Goal: Task Accomplishment & Management: Use online tool/utility

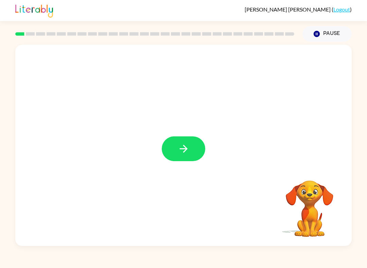
click at [189, 142] on button "button" at bounding box center [183, 149] width 43 height 25
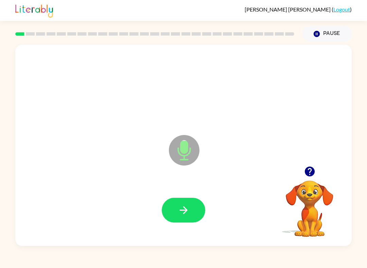
click at [193, 214] on button "button" at bounding box center [183, 210] width 43 height 25
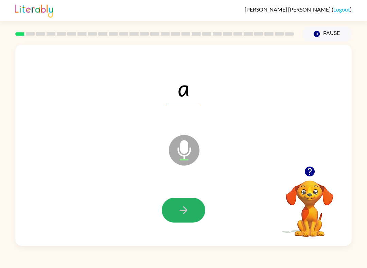
click at [182, 208] on icon "button" at bounding box center [184, 210] width 12 height 12
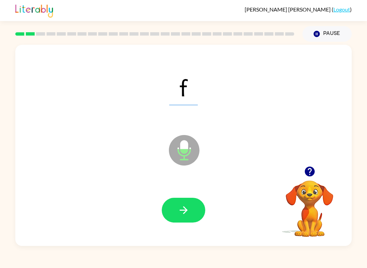
click at [184, 208] on icon "button" at bounding box center [183, 210] width 8 height 8
click at [185, 210] on icon "button" at bounding box center [184, 210] width 12 height 12
click at [194, 211] on button "button" at bounding box center [183, 210] width 43 height 25
click at [188, 199] on button "button" at bounding box center [183, 210] width 43 height 25
click at [189, 211] on button "button" at bounding box center [183, 210] width 43 height 25
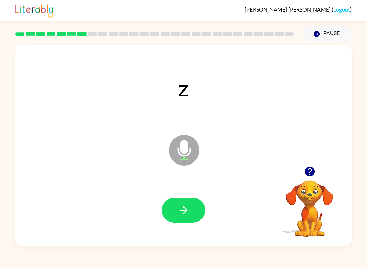
click at [195, 211] on button "button" at bounding box center [183, 210] width 43 height 25
click at [186, 210] on icon "button" at bounding box center [183, 210] width 8 height 8
click at [187, 210] on icon "button" at bounding box center [184, 210] width 12 height 12
click at [195, 218] on button "button" at bounding box center [183, 210] width 43 height 25
click at [174, 214] on button "button" at bounding box center [183, 210] width 43 height 25
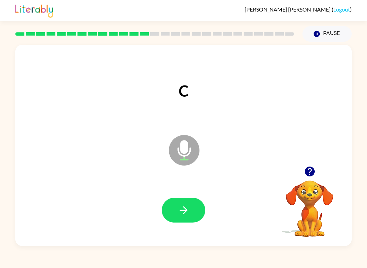
click at [195, 210] on button "button" at bounding box center [183, 210] width 43 height 25
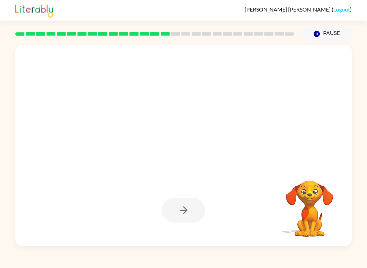
click at [188, 205] on div at bounding box center [183, 210] width 43 height 25
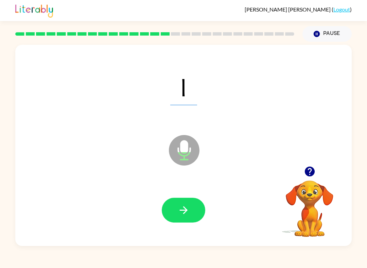
click at [198, 218] on button "button" at bounding box center [183, 210] width 43 height 25
click at [175, 211] on button "button" at bounding box center [183, 210] width 43 height 25
click at [196, 214] on button "button" at bounding box center [183, 210] width 43 height 25
click at [188, 204] on button "button" at bounding box center [183, 210] width 43 height 25
click at [191, 207] on button "button" at bounding box center [183, 210] width 43 height 25
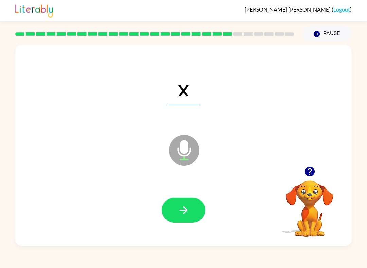
click at [188, 207] on icon "button" at bounding box center [184, 210] width 12 height 12
click at [182, 206] on icon "button" at bounding box center [184, 210] width 12 height 12
click at [192, 214] on button "button" at bounding box center [183, 210] width 43 height 25
click at [177, 203] on button "button" at bounding box center [183, 210] width 43 height 25
click at [187, 209] on icon "button" at bounding box center [184, 210] width 12 height 12
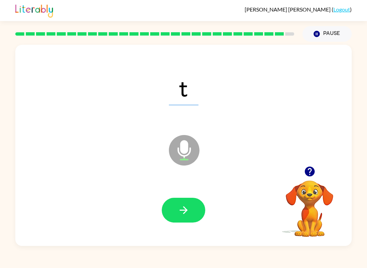
click at [183, 209] on icon "button" at bounding box center [184, 210] width 12 height 12
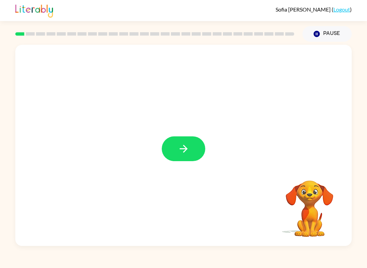
click at [183, 144] on icon "button" at bounding box center [184, 149] width 12 height 12
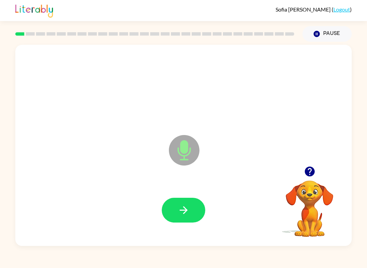
click at [175, 206] on button "button" at bounding box center [183, 210] width 43 height 25
click at [187, 222] on button "button" at bounding box center [183, 210] width 43 height 25
click at [187, 203] on button "button" at bounding box center [183, 210] width 43 height 25
click at [186, 215] on icon "button" at bounding box center [184, 210] width 12 height 12
click at [191, 211] on button "button" at bounding box center [183, 210] width 43 height 25
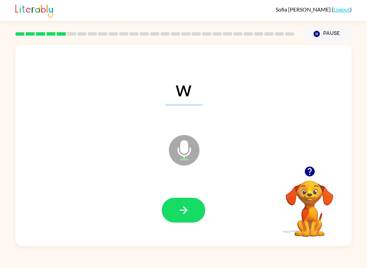
click at [181, 206] on icon "button" at bounding box center [184, 210] width 12 height 12
click at [193, 214] on button "button" at bounding box center [183, 210] width 43 height 25
click at [189, 210] on icon "button" at bounding box center [184, 210] width 12 height 12
click at [188, 211] on icon "button" at bounding box center [184, 210] width 12 height 12
click at [177, 221] on button "button" at bounding box center [183, 210] width 43 height 25
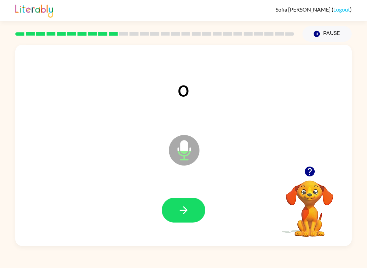
click at [175, 215] on button "button" at bounding box center [183, 210] width 43 height 25
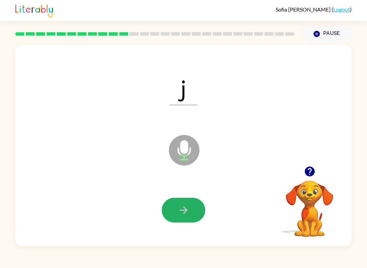
click at [187, 214] on icon "button" at bounding box center [184, 210] width 12 height 12
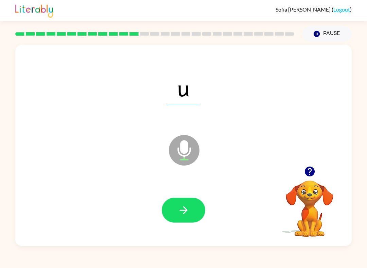
click at [193, 204] on button "button" at bounding box center [183, 210] width 43 height 25
click at [190, 215] on button "button" at bounding box center [183, 210] width 43 height 25
click at [187, 212] on icon "button" at bounding box center [184, 210] width 12 height 12
click at [188, 213] on icon "button" at bounding box center [184, 210] width 12 height 12
click at [189, 210] on icon "button" at bounding box center [184, 210] width 12 height 12
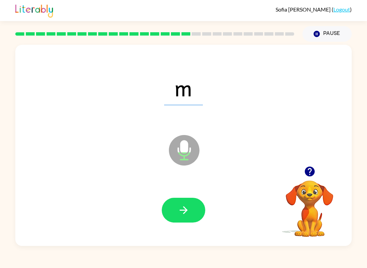
click at [193, 216] on button "button" at bounding box center [183, 210] width 43 height 25
click at [195, 211] on button "button" at bounding box center [183, 210] width 43 height 25
click at [187, 208] on icon "button" at bounding box center [184, 210] width 12 height 12
click at [188, 205] on icon "button" at bounding box center [184, 210] width 12 height 12
click at [193, 214] on button "button" at bounding box center [183, 210] width 43 height 25
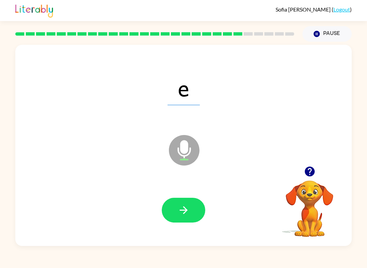
click at [185, 208] on icon "button" at bounding box center [184, 210] width 12 height 12
click at [185, 211] on icon "button" at bounding box center [183, 210] width 8 height 8
click at [186, 212] on icon "button" at bounding box center [183, 210] width 8 height 8
click at [187, 214] on icon "button" at bounding box center [184, 210] width 12 height 12
click at [186, 208] on icon "button" at bounding box center [184, 210] width 12 height 12
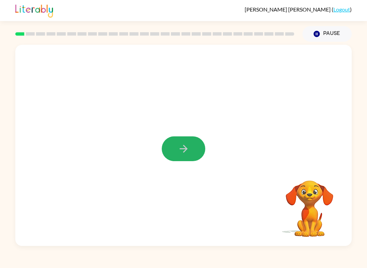
click at [192, 152] on button "button" at bounding box center [183, 149] width 43 height 25
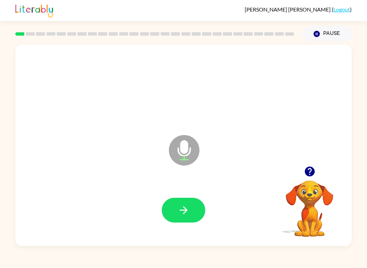
click at [185, 206] on icon "button" at bounding box center [184, 210] width 12 height 12
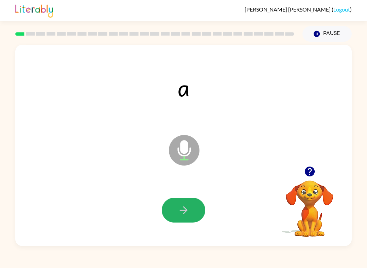
click at [178, 210] on icon "button" at bounding box center [184, 210] width 12 height 12
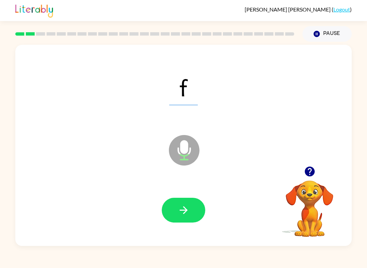
click at [179, 205] on icon "button" at bounding box center [184, 210] width 12 height 12
click at [182, 207] on icon "button" at bounding box center [184, 210] width 12 height 12
click at [165, 206] on button "button" at bounding box center [183, 210] width 43 height 25
click at [178, 206] on icon "button" at bounding box center [184, 210] width 12 height 12
click at [180, 213] on icon "button" at bounding box center [184, 210] width 12 height 12
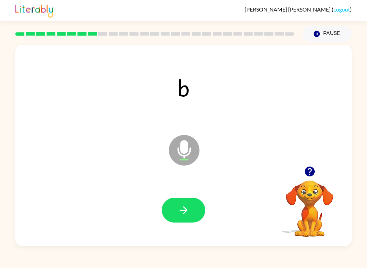
click at [174, 210] on button "button" at bounding box center [183, 210] width 43 height 25
click at [184, 214] on icon "button" at bounding box center [184, 210] width 12 height 12
click at [178, 205] on icon "button" at bounding box center [184, 210] width 12 height 12
click at [192, 215] on button "button" at bounding box center [183, 210] width 43 height 25
click at [194, 210] on button "button" at bounding box center [183, 210] width 43 height 25
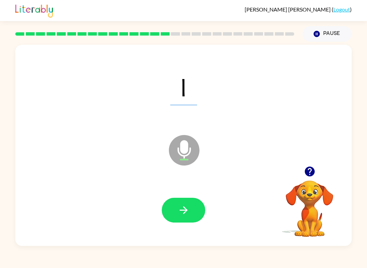
click at [190, 216] on button "button" at bounding box center [183, 210] width 43 height 25
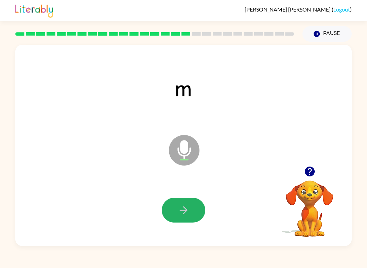
click at [184, 216] on icon "button" at bounding box center [184, 210] width 12 height 12
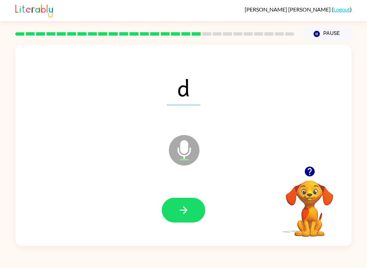
click at [182, 208] on icon "button" at bounding box center [184, 210] width 12 height 12
click at [179, 223] on button "button" at bounding box center [183, 210] width 43 height 25
click at [183, 218] on button "button" at bounding box center [183, 210] width 43 height 25
click at [195, 210] on button "button" at bounding box center [183, 210] width 43 height 25
click at [192, 212] on button "button" at bounding box center [183, 210] width 43 height 25
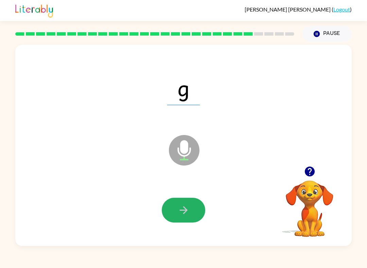
click at [198, 216] on button "button" at bounding box center [183, 210] width 43 height 25
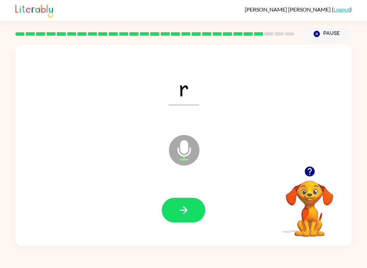
click at [195, 199] on button "button" at bounding box center [183, 210] width 43 height 25
click at [185, 208] on icon "button" at bounding box center [184, 210] width 12 height 12
click at [175, 209] on button "button" at bounding box center [183, 210] width 43 height 25
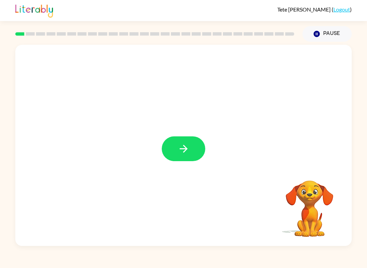
click at [171, 151] on button "button" at bounding box center [183, 149] width 43 height 25
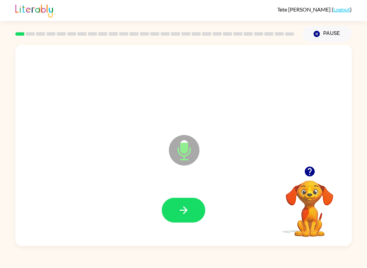
click at [185, 209] on icon "button" at bounding box center [183, 210] width 8 height 8
click at [309, 206] on video "Your browser must support playing .mp4 files to use Literably. Please try using…" at bounding box center [309, 204] width 68 height 68
click at [180, 214] on icon "button" at bounding box center [184, 210] width 12 height 12
click at [174, 217] on button "button" at bounding box center [183, 210] width 43 height 25
click at [167, 210] on button "button" at bounding box center [183, 210] width 43 height 25
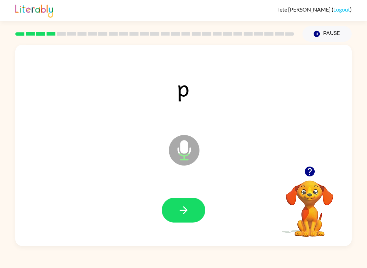
click at [185, 218] on button "button" at bounding box center [183, 210] width 43 height 25
click at [179, 211] on icon "button" at bounding box center [184, 210] width 12 height 12
click at [173, 214] on button "button" at bounding box center [183, 210] width 43 height 25
click at [176, 206] on button "button" at bounding box center [183, 210] width 43 height 25
click at [182, 220] on button "button" at bounding box center [183, 210] width 43 height 25
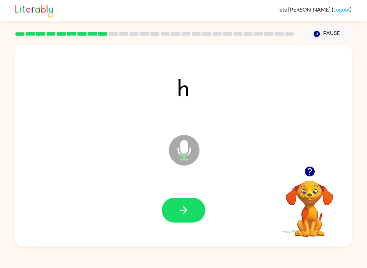
click at [181, 214] on icon "button" at bounding box center [184, 210] width 12 height 12
click at [178, 212] on icon "button" at bounding box center [184, 210] width 12 height 12
click at [175, 213] on button "button" at bounding box center [183, 210] width 43 height 25
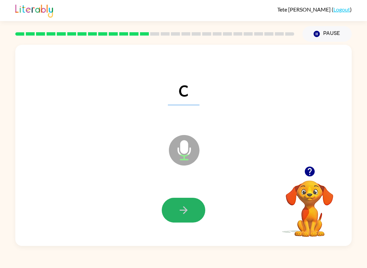
click at [173, 200] on button "button" at bounding box center [183, 210] width 43 height 25
click at [189, 219] on button "button" at bounding box center [183, 210] width 43 height 25
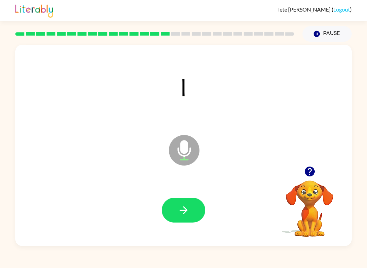
click at [178, 210] on icon "button" at bounding box center [184, 210] width 12 height 12
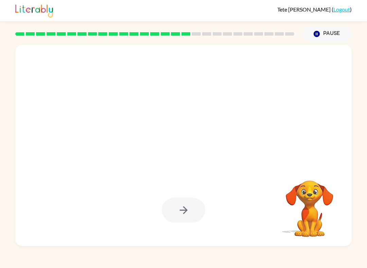
click at [329, 31] on button "Pause Pause" at bounding box center [326, 34] width 49 height 16
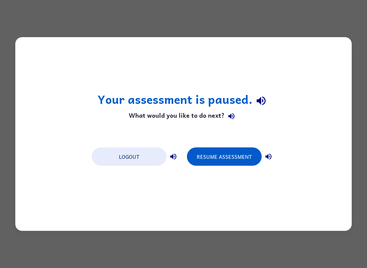
click at [232, 156] on button "Resume Assessment" at bounding box center [224, 157] width 75 height 18
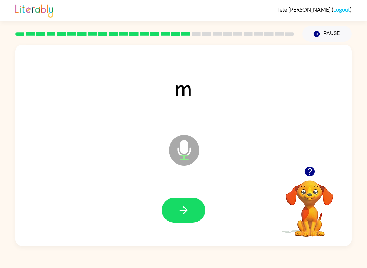
click at [184, 214] on icon "button" at bounding box center [183, 210] width 8 height 8
click at [188, 216] on icon "button" at bounding box center [184, 210] width 12 height 12
click at [178, 211] on icon "button" at bounding box center [184, 210] width 12 height 12
click at [180, 218] on button "button" at bounding box center [183, 210] width 43 height 25
click at [177, 214] on button "button" at bounding box center [183, 210] width 43 height 25
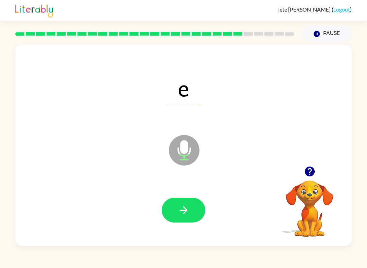
click at [175, 211] on button "button" at bounding box center [183, 210] width 43 height 25
click at [181, 209] on icon "button" at bounding box center [184, 210] width 12 height 12
click at [178, 210] on icon "button" at bounding box center [184, 210] width 12 height 12
click at [179, 218] on button "button" at bounding box center [183, 210] width 43 height 25
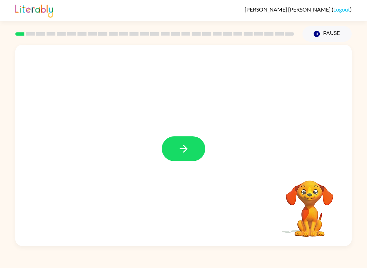
click at [178, 158] on button "button" at bounding box center [183, 149] width 43 height 25
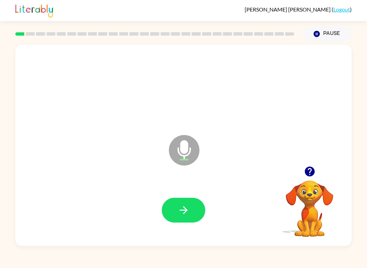
click at [189, 220] on button "button" at bounding box center [183, 210] width 43 height 25
click at [175, 206] on button "button" at bounding box center [183, 210] width 43 height 25
click at [176, 204] on button "button" at bounding box center [183, 210] width 43 height 25
click at [172, 204] on button "button" at bounding box center [183, 210] width 43 height 25
click at [175, 222] on button "button" at bounding box center [183, 210] width 43 height 25
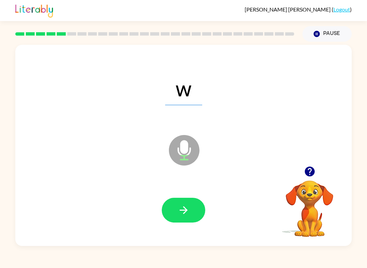
click at [182, 211] on icon "button" at bounding box center [183, 210] width 8 height 8
click at [177, 211] on button "button" at bounding box center [183, 210] width 43 height 25
click at [175, 210] on button "button" at bounding box center [183, 210] width 43 height 25
click at [173, 204] on button "button" at bounding box center [183, 210] width 43 height 25
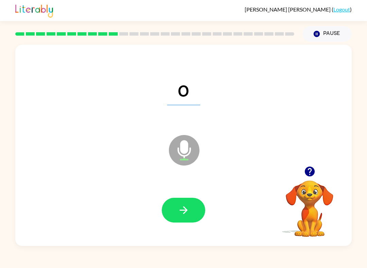
click at [162, 208] on button "button" at bounding box center [183, 210] width 43 height 25
click at [171, 215] on button "button" at bounding box center [183, 210] width 43 height 25
click at [173, 211] on button "button" at bounding box center [183, 210] width 43 height 25
click at [174, 210] on button "button" at bounding box center [183, 210] width 43 height 25
click at [179, 208] on icon "button" at bounding box center [184, 210] width 12 height 12
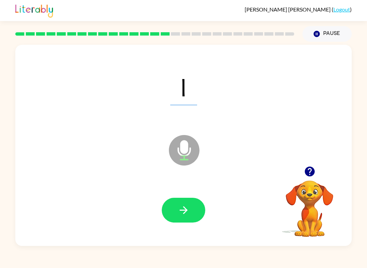
click at [187, 209] on icon "button" at bounding box center [184, 210] width 12 height 12
click at [185, 218] on button "button" at bounding box center [183, 210] width 43 height 25
click at [182, 210] on icon "button" at bounding box center [184, 210] width 12 height 12
click at [182, 207] on icon "button" at bounding box center [184, 210] width 12 height 12
click at [181, 203] on button "button" at bounding box center [183, 210] width 43 height 25
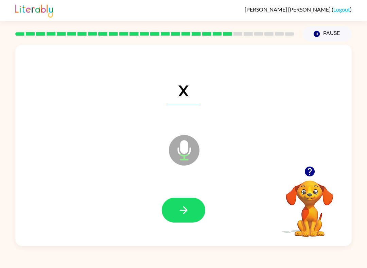
click at [180, 213] on icon "button" at bounding box center [184, 210] width 12 height 12
click at [179, 199] on button "button" at bounding box center [183, 210] width 43 height 25
click at [179, 205] on icon "button" at bounding box center [184, 210] width 12 height 12
click at [183, 210] on icon "button" at bounding box center [184, 210] width 12 height 12
click at [176, 212] on button "button" at bounding box center [183, 210] width 43 height 25
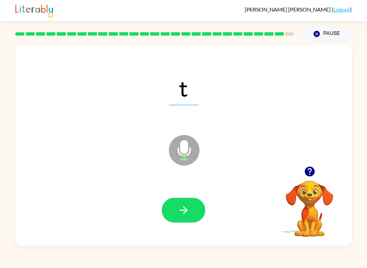
click at [182, 213] on icon "button" at bounding box center [184, 210] width 12 height 12
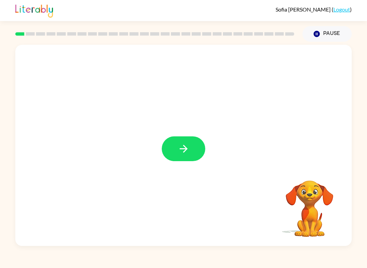
click at [178, 155] on icon "button" at bounding box center [184, 149] width 12 height 12
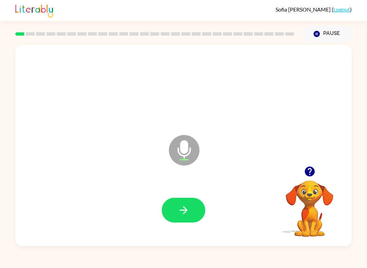
click at [193, 203] on button "button" at bounding box center [183, 210] width 43 height 25
click at [191, 214] on button "button" at bounding box center [183, 210] width 43 height 25
click at [181, 204] on button "button" at bounding box center [183, 210] width 43 height 25
click at [185, 215] on icon "button" at bounding box center [184, 210] width 12 height 12
click at [183, 204] on button "button" at bounding box center [183, 210] width 43 height 25
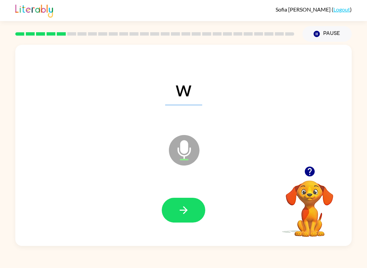
click at [188, 214] on icon "button" at bounding box center [184, 210] width 12 height 12
click at [187, 211] on icon "button" at bounding box center [183, 210] width 8 height 8
click at [183, 215] on icon "button" at bounding box center [184, 210] width 12 height 12
click at [188, 213] on icon "button" at bounding box center [184, 210] width 12 height 12
click at [187, 210] on icon "button" at bounding box center [184, 210] width 12 height 12
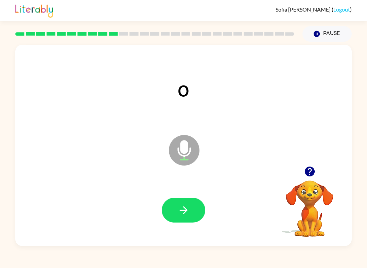
click at [178, 211] on icon "button" at bounding box center [184, 210] width 12 height 12
click at [178, 210] on icon "button" at bounding box center [184, 210] width 12 height 12
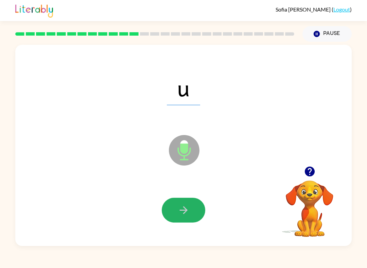
click at [184, 214] on icon "button" at bounding box center [183, 210] width 8 height 8
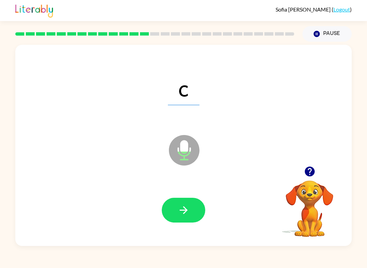
click at [179, 208] on icon "button" at bounding box center [184, 210] width 12 height 12
click at [184, 216] on icon "button" at bounding box center [184, 210] width 12 height 12
click at [173, 210] on button "button" at bounding box center [183, 210] width 43 height 25
click at [173, 214] on button "button" at bounding box center [183, 210] width 43 height 25
click at [174, 213] on button "button" at bounding box center [183, 210] width 43 height 25
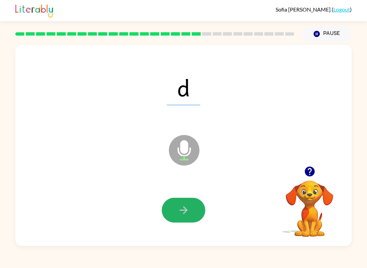
click at [172, 214] on button "button" at bounding box center [183, 210] width 43 height 25
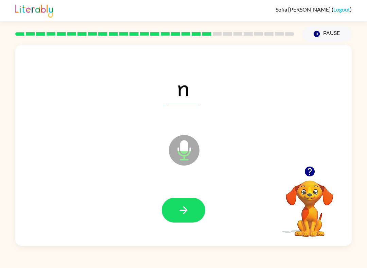
click at [181, 218] on button "button" at bounding box center [183, 210] width 43 height 25
click at [176, 210] on button "button" at bounding box center [183, 210] width 43 height 25
click at [179, 209] on icon "button" at bounding box center [184, 210] width 12 height 12
click at [173, 208] on button "button" at bounding box center [183, 210] width 43 height 25
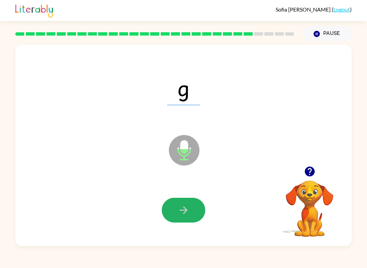
click at [175, 211] on button "button" at bounding box center [183, 210] width 43 height 25
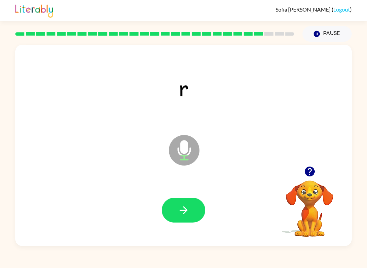
click at [166, 209] on button "button" at bounding box center [183, 210] width 43 height 25
click at [179, 215] on icon "button" at bounding box center [184, 210] width 12 height 12
click at [177, 207] on button "button" at bounding box center [183, 210] width 43 height 25
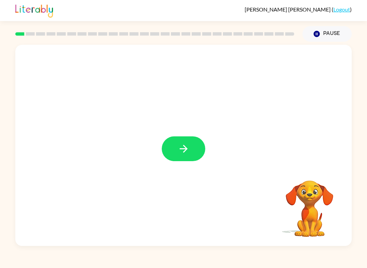
click at [190, 149] on button "button" at bounding box center [183, 149] width 43 height 25
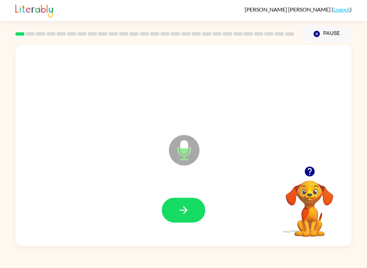
click at [185, 208] on icon "button" at bounding box center [184, 210] width 12 height 12
click at [191, 216] on button "button" at bounding box center [183, 210] width 43 height 25
click at [193, 215] on button "button" at bounding box center [183, 210] width 43 height 25
click at [179, 210] on icon "button" at bounding box center [184, 210] width 12 height 12
click at [194, 209] on button "button" at bounding box center [183, 210] width 43 height 25
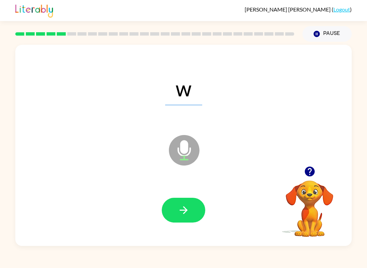
click at [185, 208] on icon "button" at bounding box center [184, 210] width 12 height 12
click at [197, 203] on button "button" at bounding box center [183, 210] width 43 height 25
click at [191, 210] on button "button" at bounding box center [183, 210] width 43 height 25
click at [193, 212] on button "button" at bounding box center [183, 210] width 43 height 25
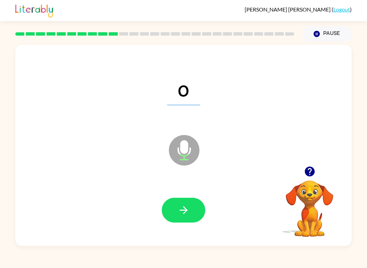
click at [195, 213] on button "button" at bounding box center [183, 210] width 43 height 25
click at [190, 211] on button "button" at bounding box center [183, 210] width 43 height 25
click at [181, 211] on icon "button" at bounding box center [183, 210] width 8 height 8
click at [194, 216] on button "button" at bounding box center [183, 210] width 43 height 25
click at [186, 213] on icon "button" at bounding box center [184, 210] width 12 height 12
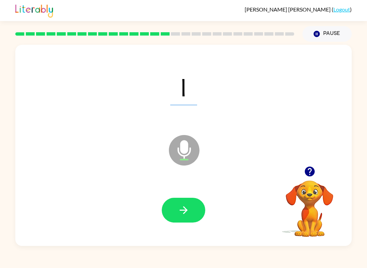
click at [189, 213] on icon "button" at bounding box center [184, 210] width 12 height 12
click at [200, 206] on button "button" at bounding box center [183, 210] width 43 height 25
click at [171, 206] on button "button" at bounding box center [183, 210] width 43 height 25
click at [191, 211] on button "button" at bounding box center [183, 210] width 43 height 25
click at [186, 202] on button "button" at bounding box center [183, 210] width 43 height 25
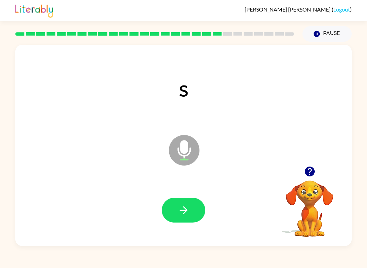
click at [191, 211] on button "button" at bounding box center [183, 210] width 43 height 25
click at [184, 214] on icon "button" at bounding box center [184, 210] width 12 height 12
click at [186, 212] on icon "button" at bounding box center [184, 210] width 12 height 12
click at [195, 203] on button "button" at bounding box center [183, 210] width 43 height 25
click at [193, 214] on button "button" at bounding box center [183, 210] width 43 height 25
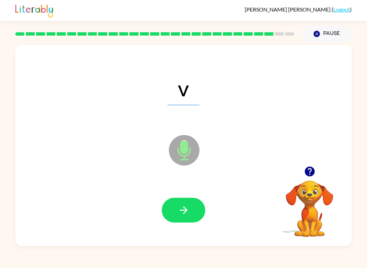
click at [185, 204] on button "button" at bounding box center [183, 210] width 43 height 25
click at [189, 221] on button "button" at bounding box center [183, 210] width 43 height 25
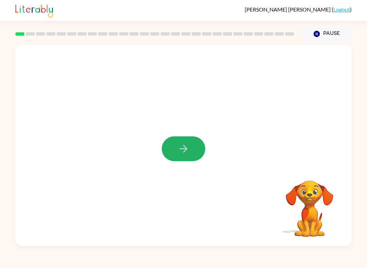
click at [193, 151] on button "button" at bounding box center [183, 149] width 43 height 25
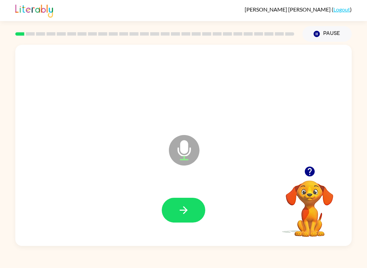
click at [194, 217] on button "button" at bounding box center [183, 210] width 43 height 25
click at [176, 203] on button "button" at bounding box center [183, 210] width 43 height 25
click at [177, 207] on button "button" at bounding box center [183, 210] width 43 height 25
click at [323, 37] on button "Pause Pause" at bounding box center [326, 34] width 49 height 16
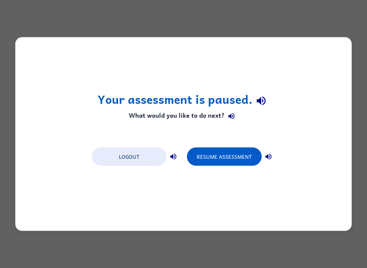
click at [216, 153] on button "Resume Assessment" at bounding box center [224, 157] width 75 height 18
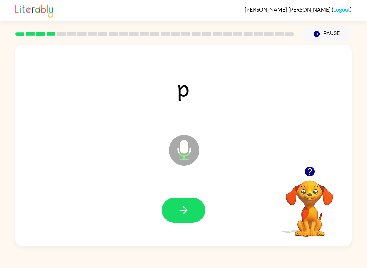
click at [179, 197] on div at bounding box center [183, 210] width 323 height 58
click at [184, 214] on icon "button" at bounding box center [183, 210] width 8 height 8
click at [172, 210] on button "button" at bounding box center [183, 210] width 43 height 25
click at [170, 200] on button "button" at bounding box center [183, 210] width 43 height 25
click at [173, 206] on button "button" at bounding box center [183, 210] width 43 height 25
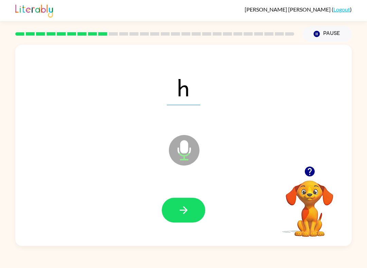
click at [171, 211] on button "button" at bounding box center [183, 210] width 43 height 25
click at [170, 212] on button "button" at bounding box center [183, 210] width 43 height 25
click at [180, 212] on icon "button" at bounding box center [184, 210] width 12 height 12
click at [192, 221] on button "button" at bounding box center [183, 210] width 43 height 25
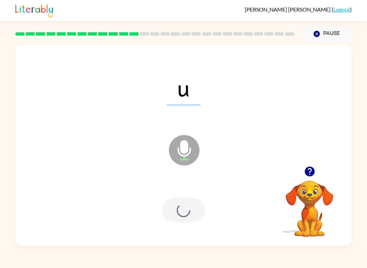
click at [191, 221] on div at bounding box center [183, 210] width 43 height 25
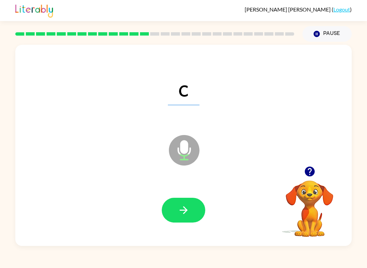
click at [165, 203] on button "button" at bounding box center [183, 210] width 43 height 25
click at [175, 212] on button "button" at bounding box center [183, 210] width 43 height 25
click at [186, 216] on icon "button" at bounding box center [184, 210] width 12 height 12
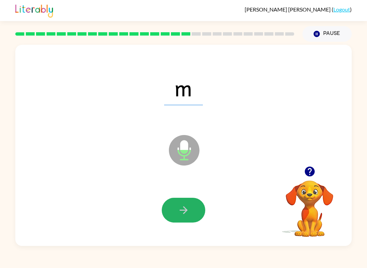
click at [183, 207] on icon "button" at bounding box center [184, 210] width 12 height 12
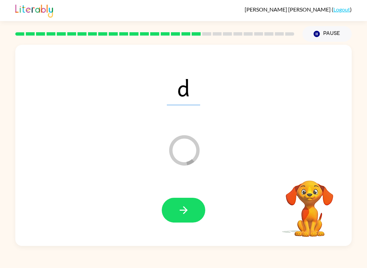
click at [186, 206] on icon "button" at bounding box center [184, 210] width 12 height 12
click at [185, 201] on button "button" at bounding box center [183, 210] width 43 height 25
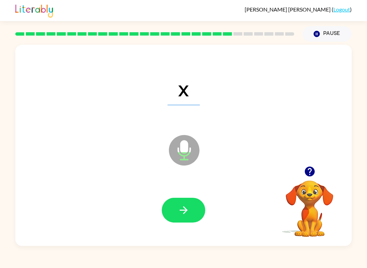
click at [175, 202] on button "button" at bounding box center [183, 210] width 43 height 25
click at [178, 202] on button "button" at bounding box center [183, 210] width 43 height 25
click at [181, 205] on icon "button" at bounding box center [184, 210] width 12 height 12
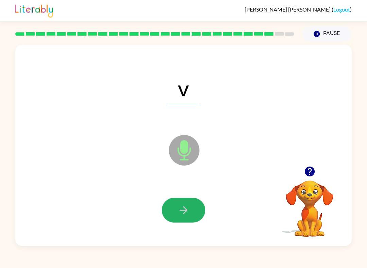
click at [176, 213] on button "button" at bounding box center [183, 210] width 43 height 25
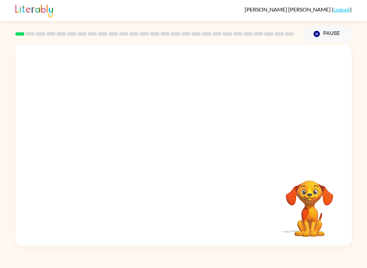
click at [312, 29] on button "Pause Pause" at bounding box center [326, 34] width 49 height 16
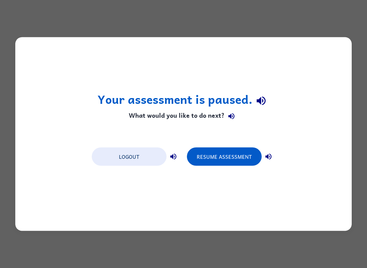
click at [244, 157] on button "Resume Assessment" at bounding box center [224, 157] width 75 height 18
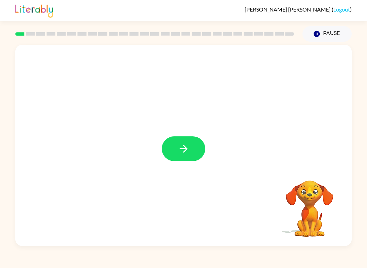
click at [175, 154] on button "button" at bounding box center [183, 149] width 43 height 25
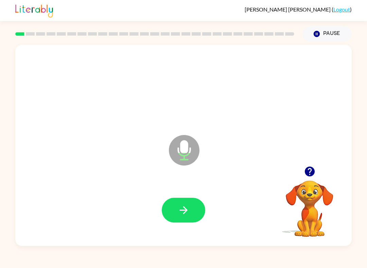
click at [197, 205] on button "button" at bounding box center [183, 210] width 43 height 25
click at [329, 35] on button "Pause Pause" at bounding box center [326, 34] width 49 height 16
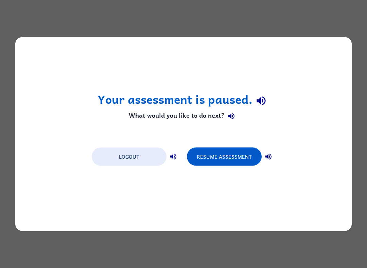
click at [135, 162] on button "Logout" at bounding box center [129, 157] width 75 height 18
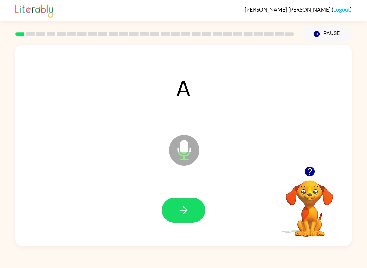
click at [176, 203] on button "button" at bounding box center [183, 210] width 43 height 25
click at [180, 207] on icon "button" at bounding box center [184, 210] width 12 height 12
click at [191, 210] on button "button" at bounding box center [183, 210] width 43 height 25
click at [188, 195] on div at bounding box center [183, 210] width 323 height 58
click at [184, 206] on icon "button" at bounding box center [184, 210] width 12 height 12
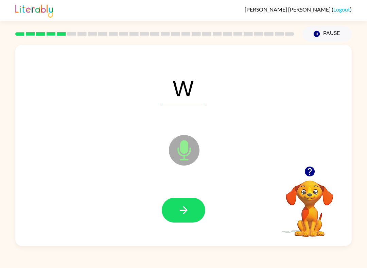
click at [201, 202] on button "button" at bounding box center [183, 210] width 43 height 25
click at [184, 206] on icon "button" at bounding box center [184, 210] width 12 height 12
click at [187, 213] on icon "button" at bounding box center [184, 210] width 12 height 12
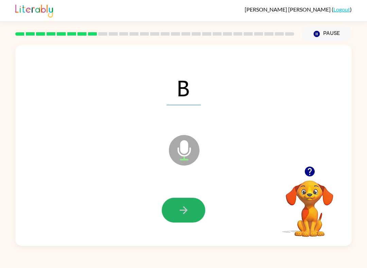
click at [183, 201] on button "button" at bounding box center [183, 210] width 43 height 25
click at [187, 214] on div at bounding box center [183, 210] width 43 height 25
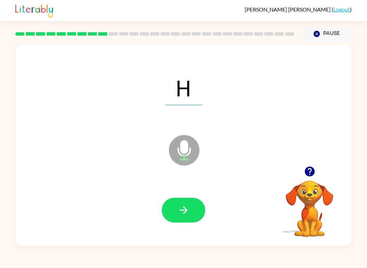
click at [189, 201] on button "button" at bounding box center [183, 210] width 43 height 25
click at [228, 198] on div at bounding box center [183, 210] width 323 height 58
click at [188, 211] on icon "button" at bounding box center [184, 210] width 12 height 12
click at [181, 211] on icon "button" at bounding box center [184, 210] width 12 height 12
click at [199, 220] on button "button" at bounding box center [183, 210] width 43 height 25
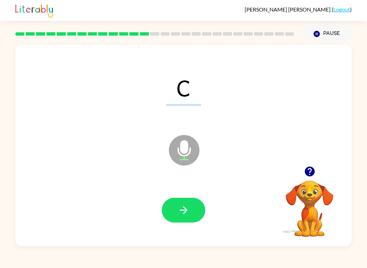
click at [196, 221] on button "button" at bounding box center [183, 210] width 43 height 25
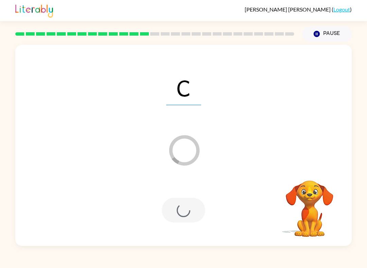
click at [191, 218] on div at bounding box center [183, 210] width 43 height 25
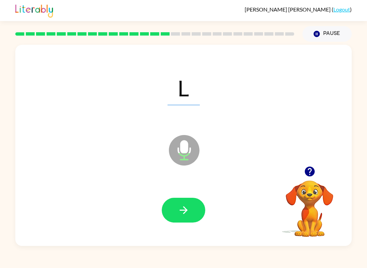
click at [178, 214] on icon "button" at bounding box center [184, 210] width 12 height 12
click at [181, 220] on button "button" at bounding box center [183, 210] width 43 height 25
click at [180, 210] on icon "button" at bounding box center [184, 210] width 12 height 12
click at [171, 203] on button "button" at bounding box center [183, 210] width 43 height 25
click at [179, 217] on button "button" at bounding box center [183, 210] width 43 height 25
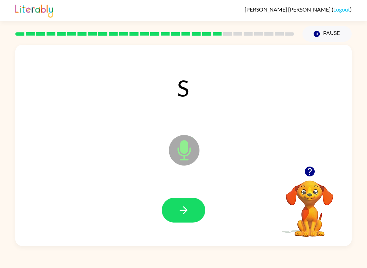
click at [179, 214] on icon "button" at bounding box center [184, 210] width 12 height 12
click at [179, 216] on icon "button" at bounding box center [184, 210] width 12 height 12
click at [182, 222] on button "button" at bounding box center [183, 210] width 43 height 25
click at [174, 216] on button "button" at bounding box center [183, 210] width 43 height 25
click at [181, 215] on icon "button" at bounding box center [184, 210] width 12 height 12
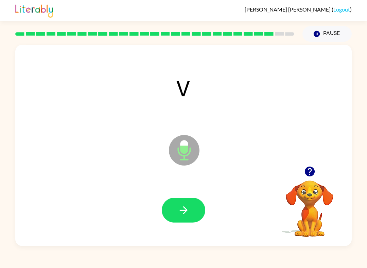
click at [179, 213] on icon "button" at bounding box center [184, 210] width 12 height 12
click at [180, 218] on button "button" at bounding box center [183, 210] width 43 height 25
